Goal: Task Accomplishment & Management: Manage account settings

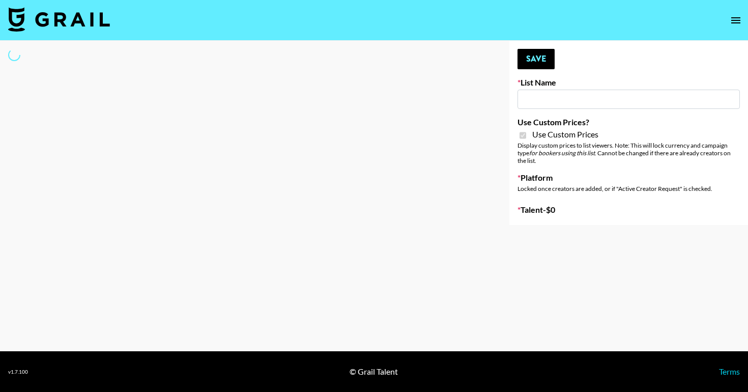
type input "Grace Club"
checkbox input "true"
select select "Brand"
type input "Grace Club"
checkbox input "true"
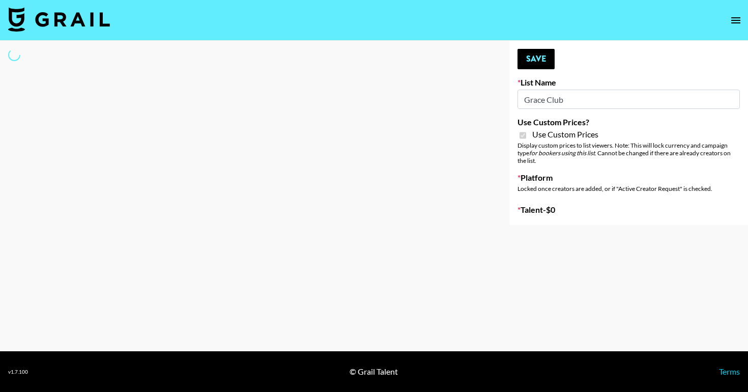
select select "Brand"
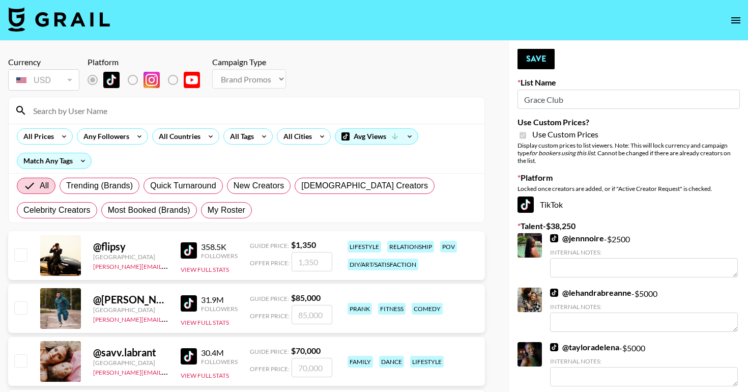
click at [196, 116] on input at bounding box center [252, 110] width 451 height 16
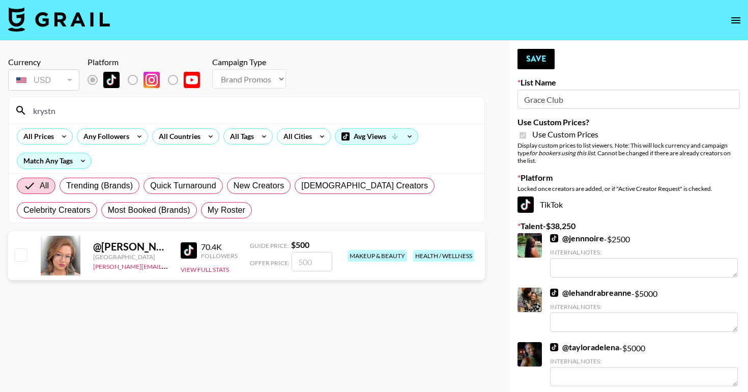
type input "krystn"
click at [28, 255] on div "@ [PERSON_NAME] [GEOGRAPHIC_DATA] [EMAIL_ADDRESS][PERSON_NAME][DOMAIN_NAME] 70.…" at bounding box center [246, 255] width 477 height 49
click at [23, 254] on input "checkbox" at bounding box center [20, 254] width 12 height 12
checkbox input "true"
click at [301, 246] on strong "$ 500" at bounding box center [300, 245] width 18 height 10
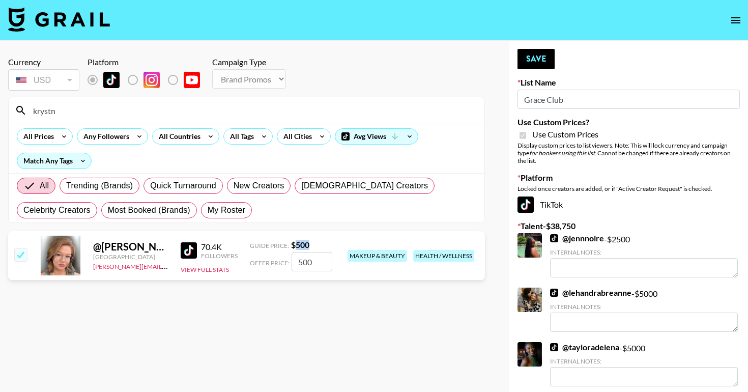
click at [301, 246] on strong "$ 500" at bounding box center [300, 245] width 18 height 10
click at [300, 240] on strong "$ 500" at bounding box center [300, 245] width 18 height 10
click at [307, 261] on input "500" at bounding box center [312, 261] width 41 height 19
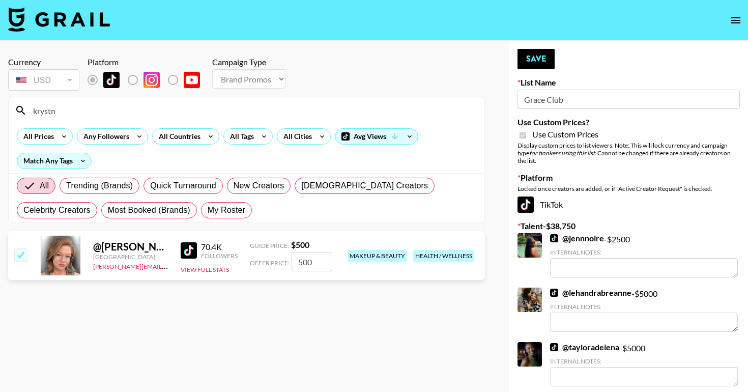
click at [307, 261] on input "500" at bounding box center [312, 261] width 41 height 19
type input "1000"
click at [525, 67] on button "Save" at bounding box center [536, 59] width 37 height 20
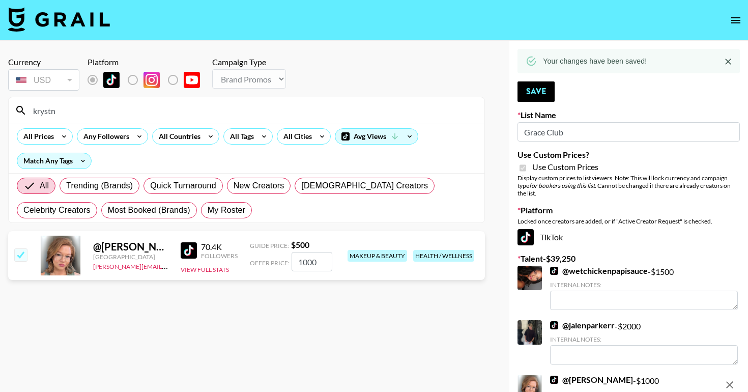
click at [546, 131] on input "Grace Club" at bounding box center [629, 131] width 222 height 19
click at [578, 270] on link "@ wetchickenpapisauce" at bounding box center [599, 271] width 98 height 10
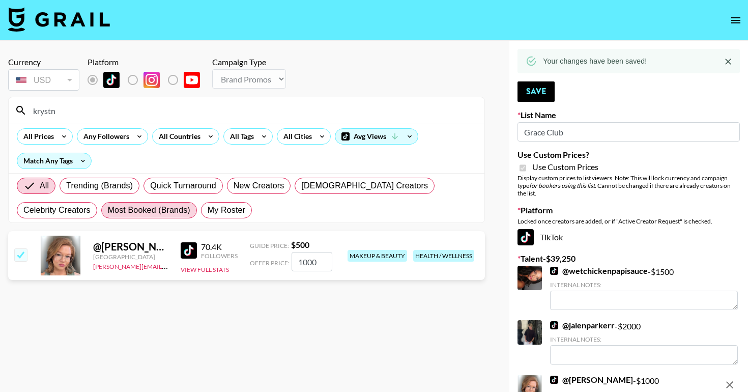
click at [108, 210] on span "Most Booked (Brands)" at bounding box center [149, 210] width 82 height 12
click at [108, 210] on input "Most Booked (Brands)" at bounding box center [108, 210] width 0 height 0
radio input "true"
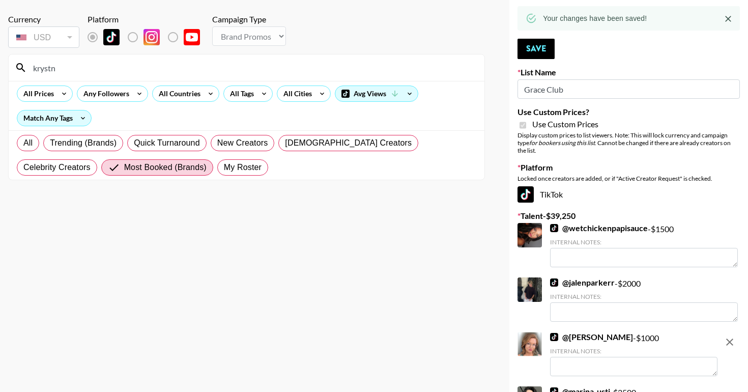
scroll to position [44, 0]
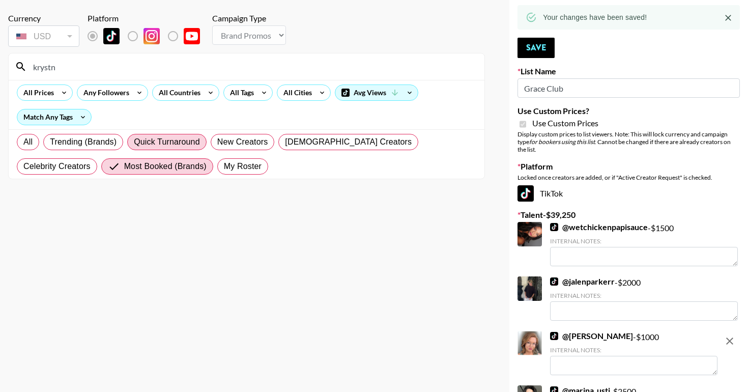
click at [184, 145] on span "Quick Turnaround" at bounding box center [167, 142] width 66 height 12
click at [134, 142] on input "Quick Turnaround" at bounding box center [134, 142] width 0 height 0
radio input "true"
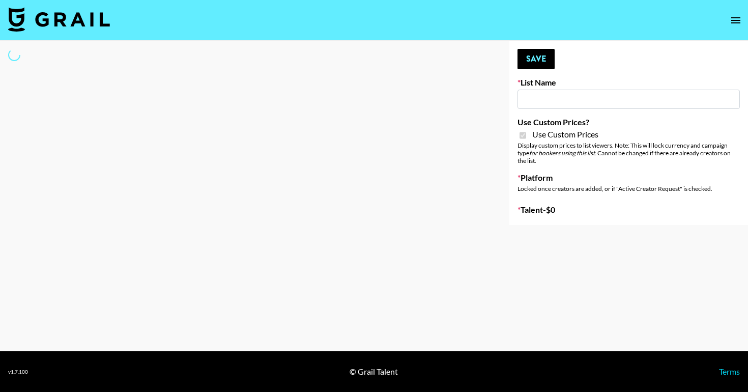
type input "D&B"
checkbox input "true"
select select "Brand"
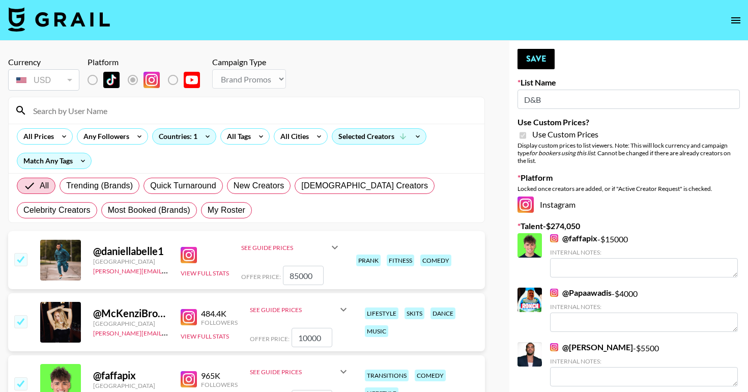
click at [192, 112] on input at bounding box center [252, 110] width 451 height 16
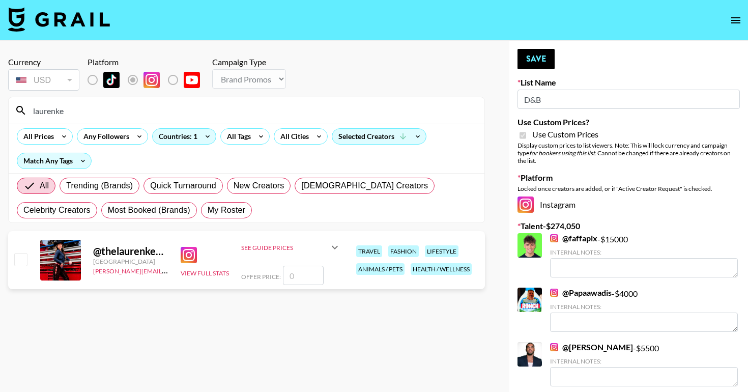
type input "laurenke"
click at [20, 259] on input "checkbox" at bounding box center [20, 259] width 12 height 12
click at [26, 260] on input "checkbox" at bounding box center [20, 259] width 12 height 12
click at [304, 274] on input "number" at bounding box center [303, 275] width 41 height 19
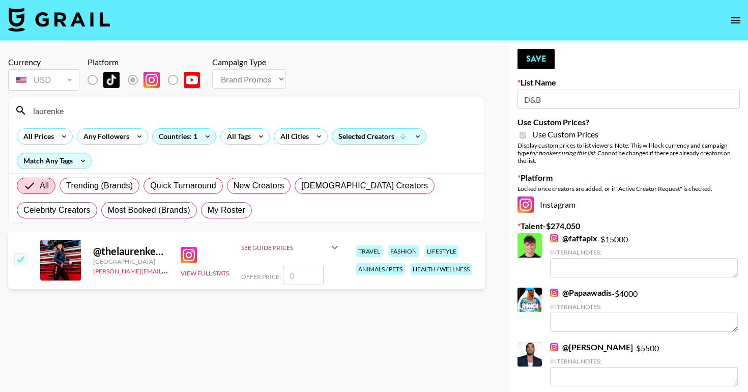
checkbox input "true"
type input "1"
checkbox input "false"
type input "3"
checkbox input "true"
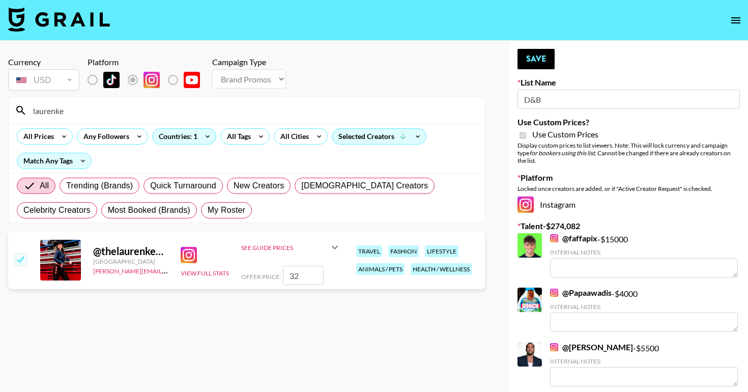
type input "3"
checkbox input "false"
checkbox input "true"
type input "1800"
click at [538, 63] on button "Save" at bounding box center [536, 59] width 37 height 20
